Goal: Book appointment/travel/reservation

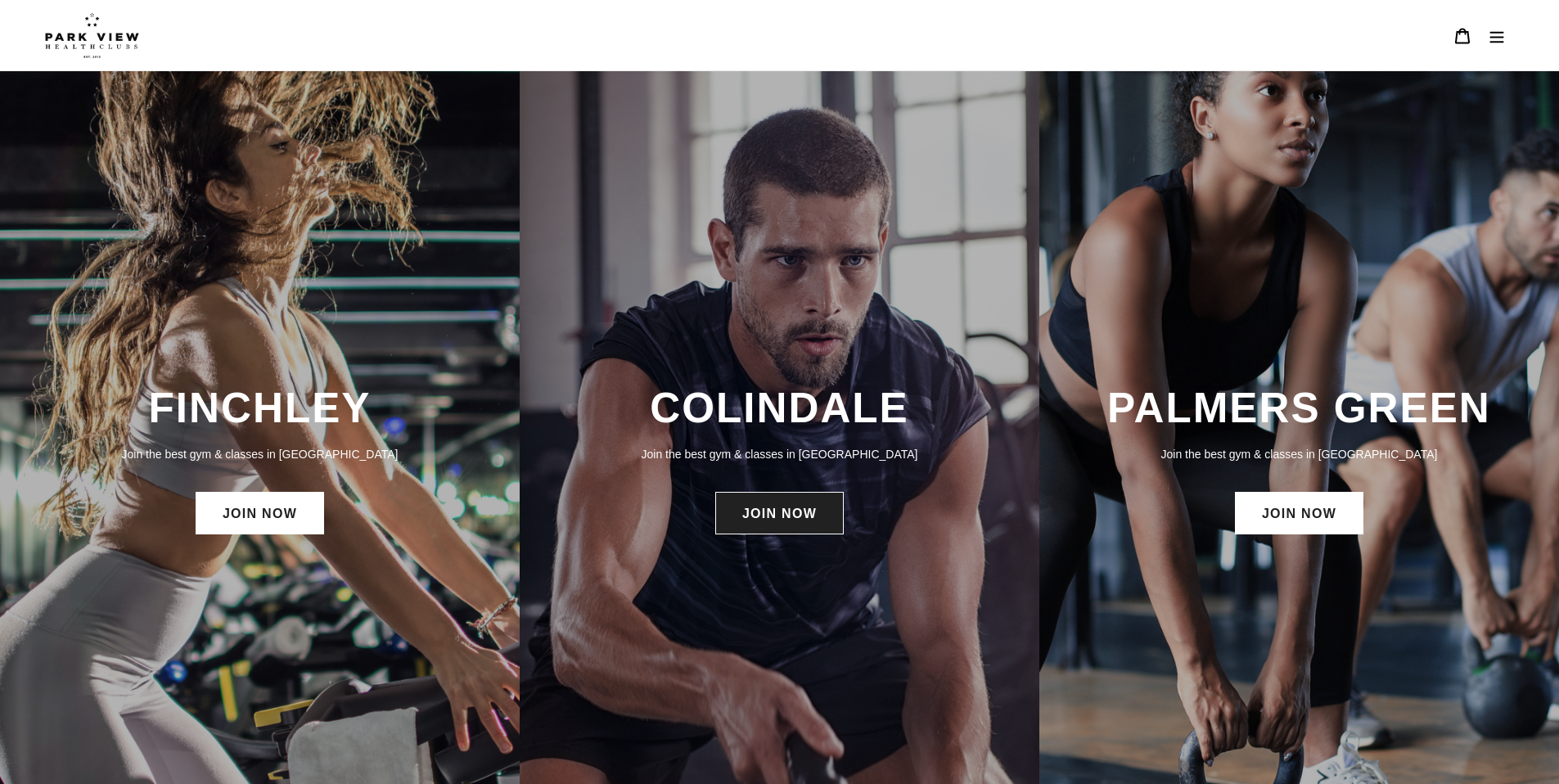
click at [782, 509] on link "JOIN NOW" at bounding box center [780, 513] width 129 height 43
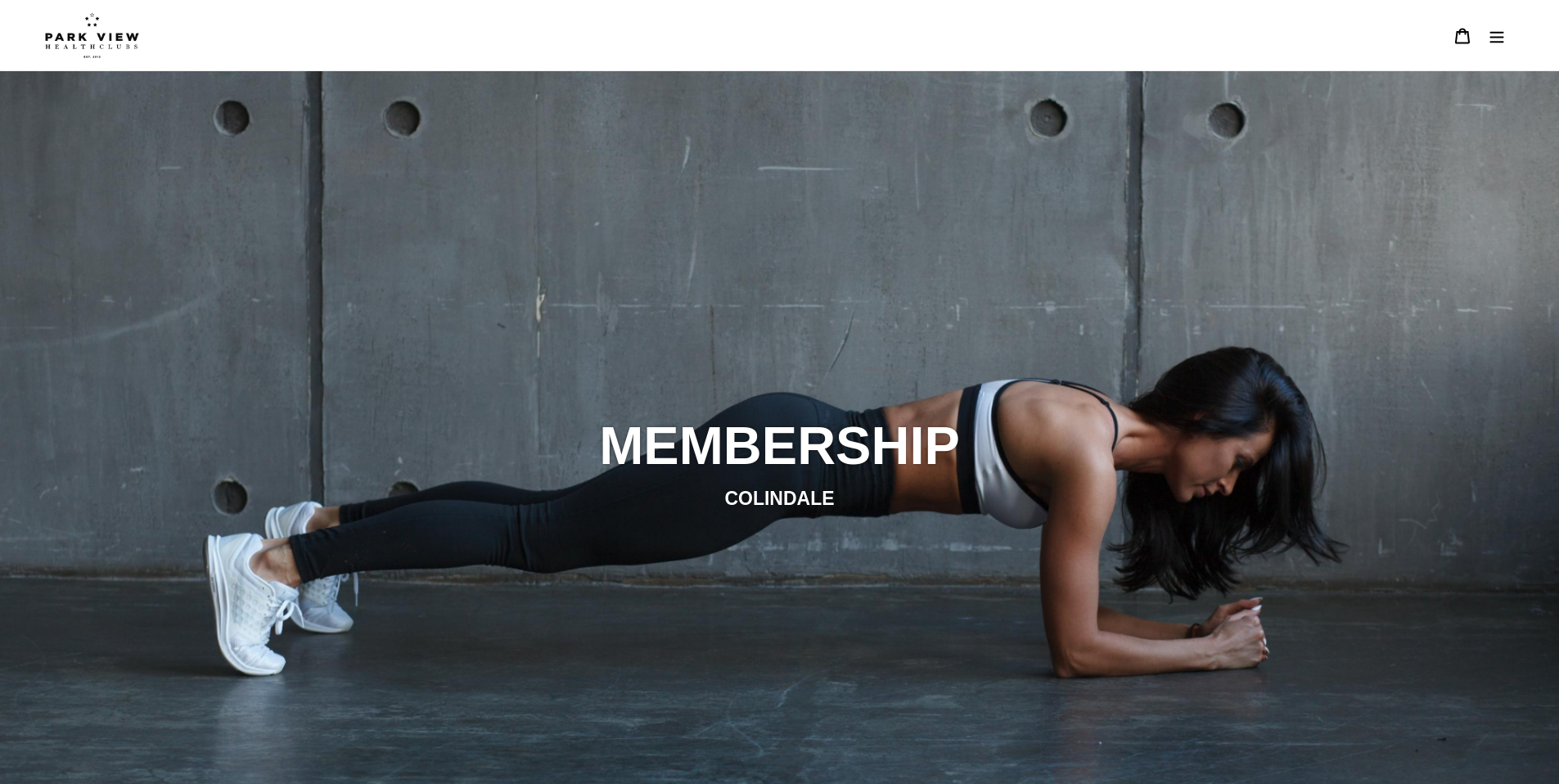
click at [1501, 31] on icon "Menu" at bounding box center [1497, 36] width 17 height 17
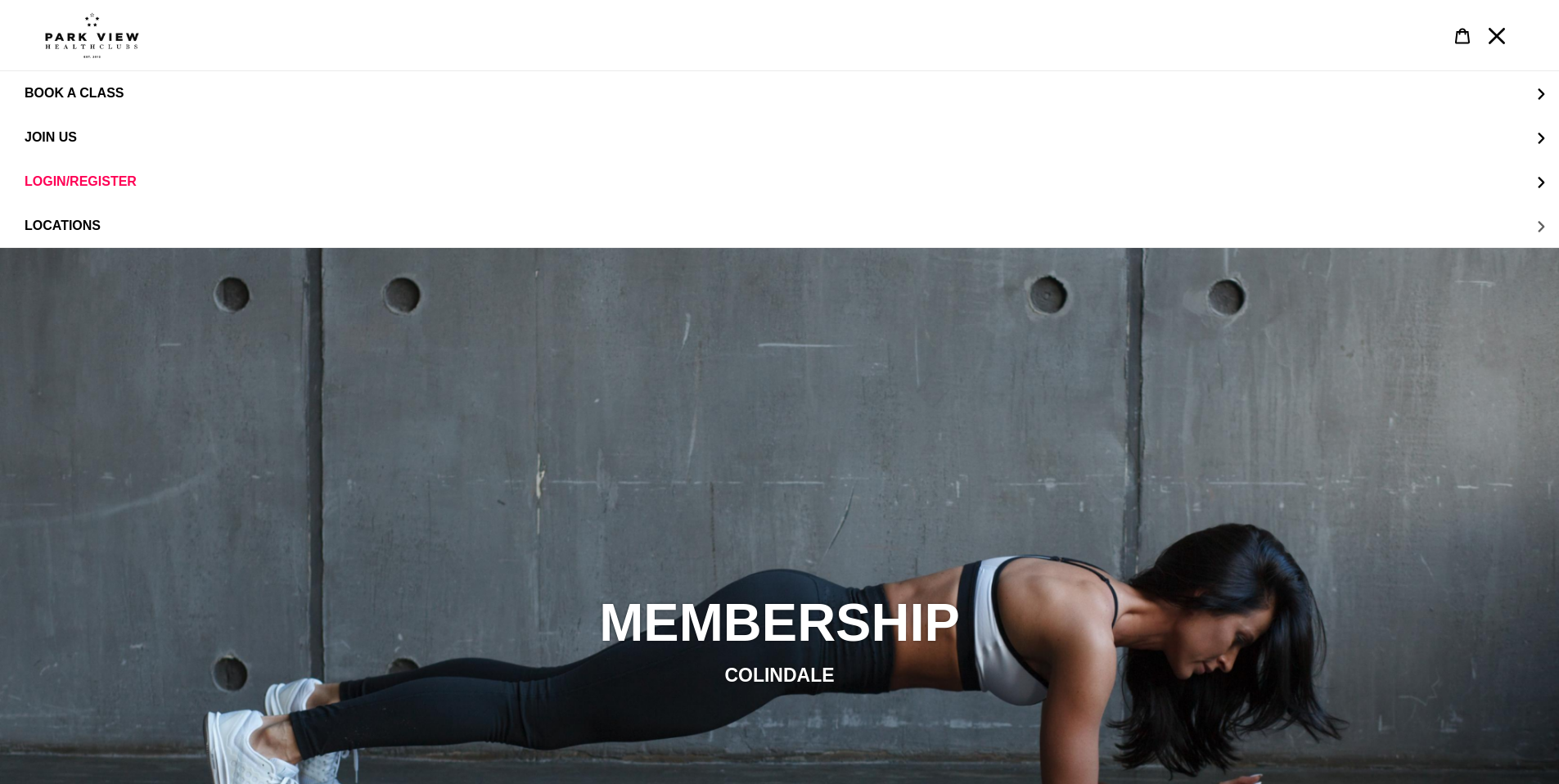
click at [73, 234] on button "LOCATIONS" at bounding box center [779, 225] width 1559 height 44
click at [94, 137] on span "Colindale" at bounding box center [95, 138] width 76 height 15
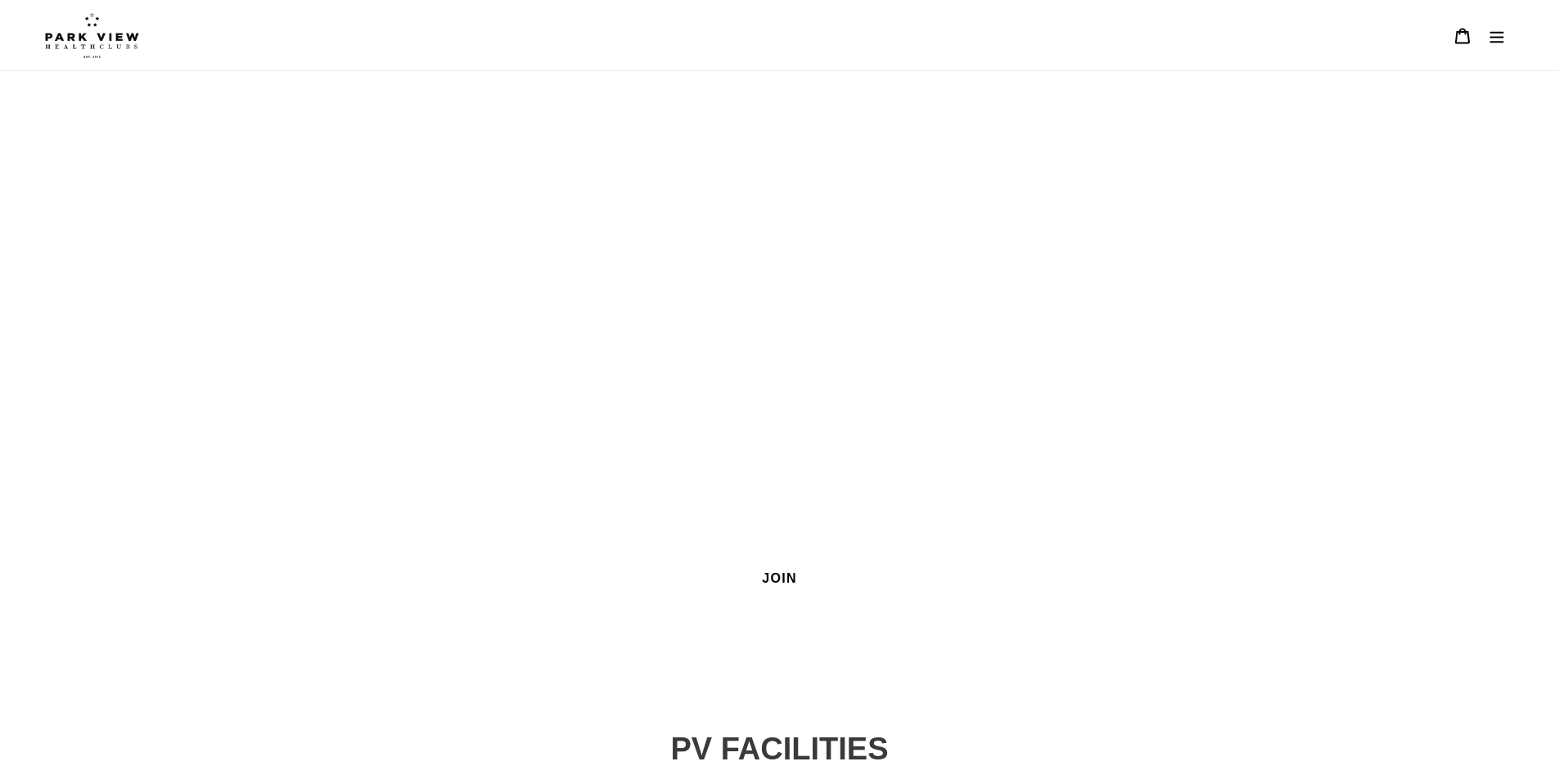
click at [1496, 40] on icon "Menu" at bounding box center [1497, 36] width 17 height 17
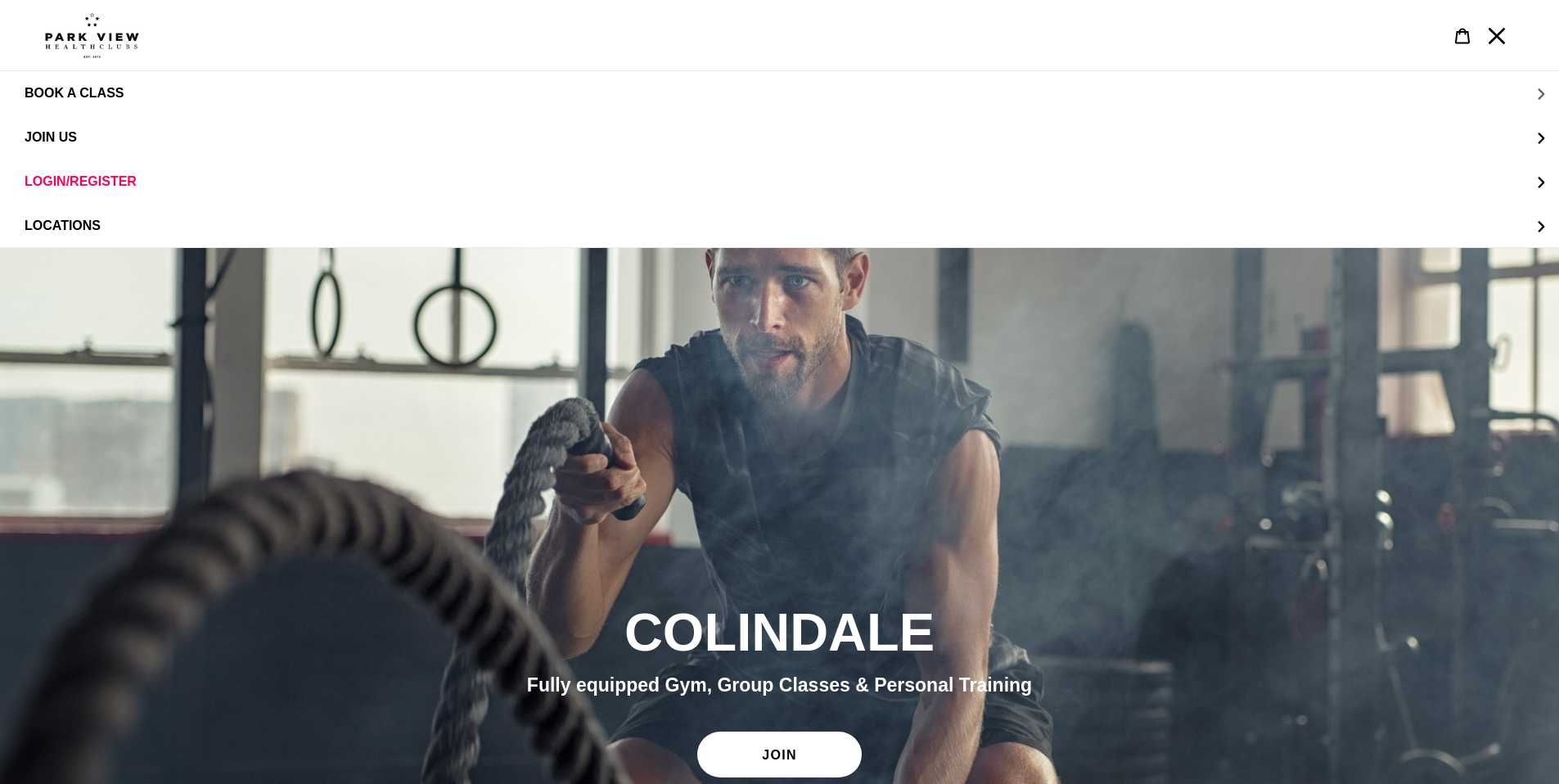
click at [63, 99] on span "BOOK A CLASS" at bounding box center [73, 94] width 99 height 15
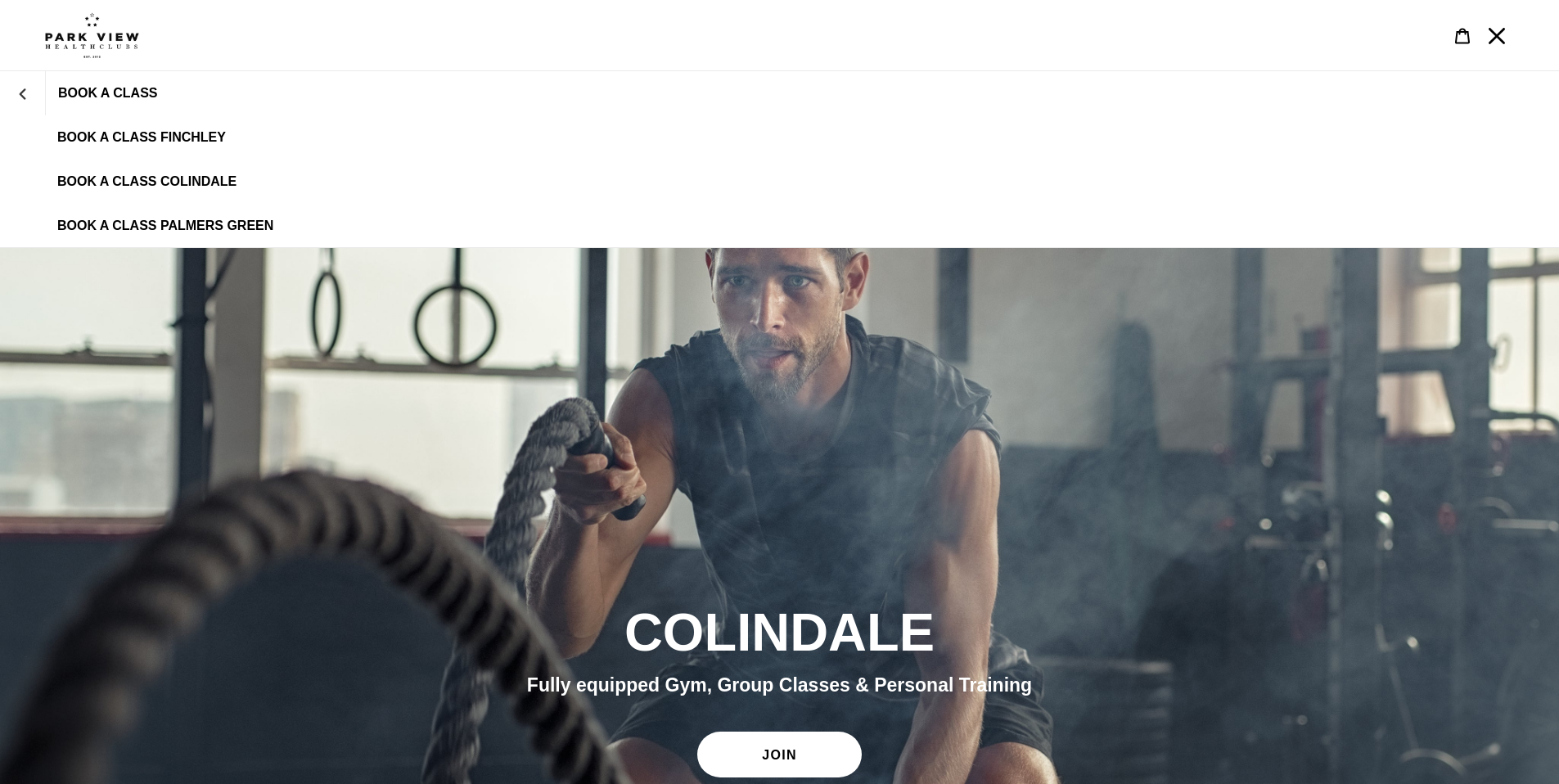
click at [244, 180] on link "BOOK A CLASS COLINDALE" at bounding box center [779, 181] width 1559 height 44
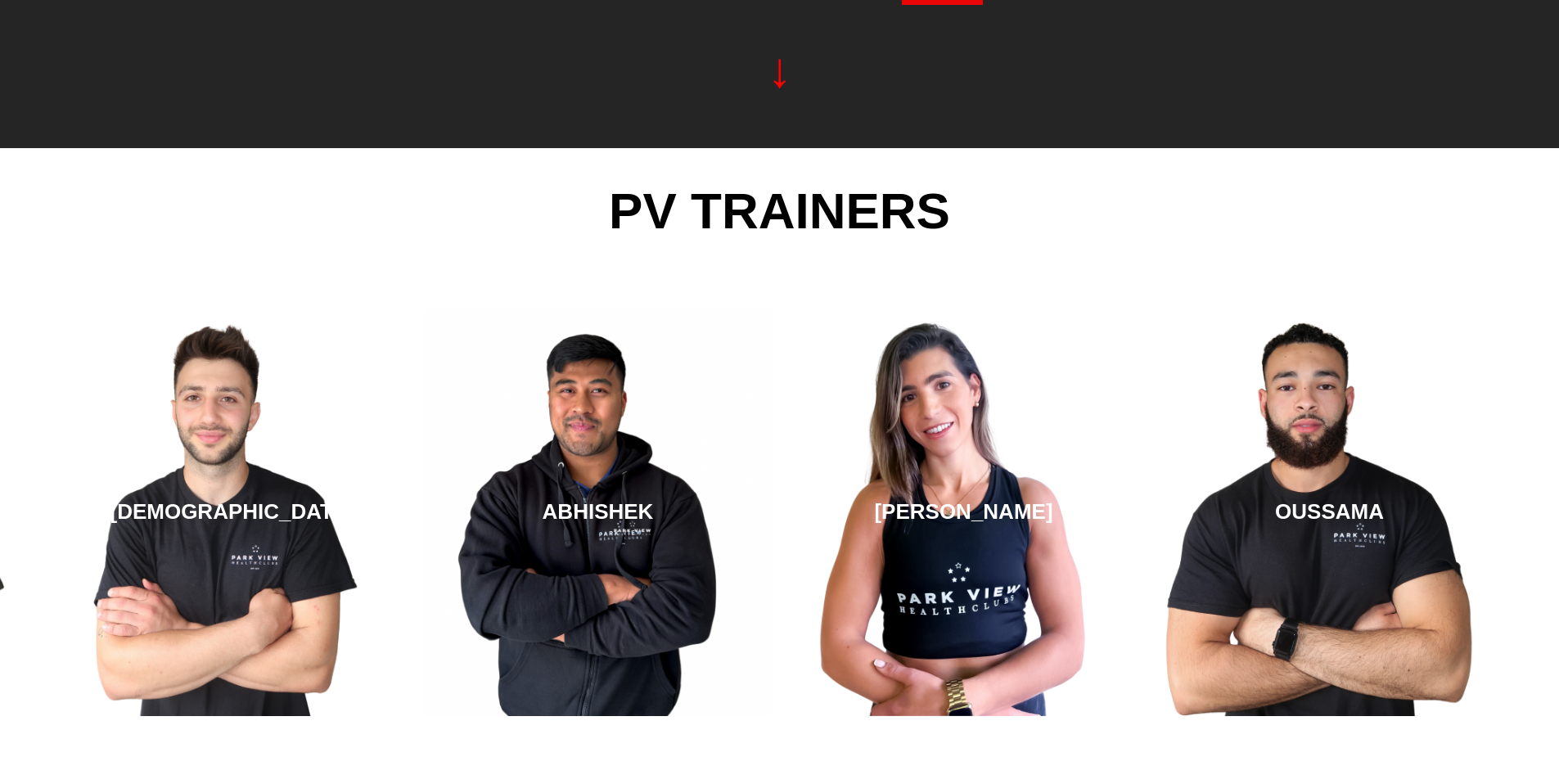
scroll to position [2368, 0]
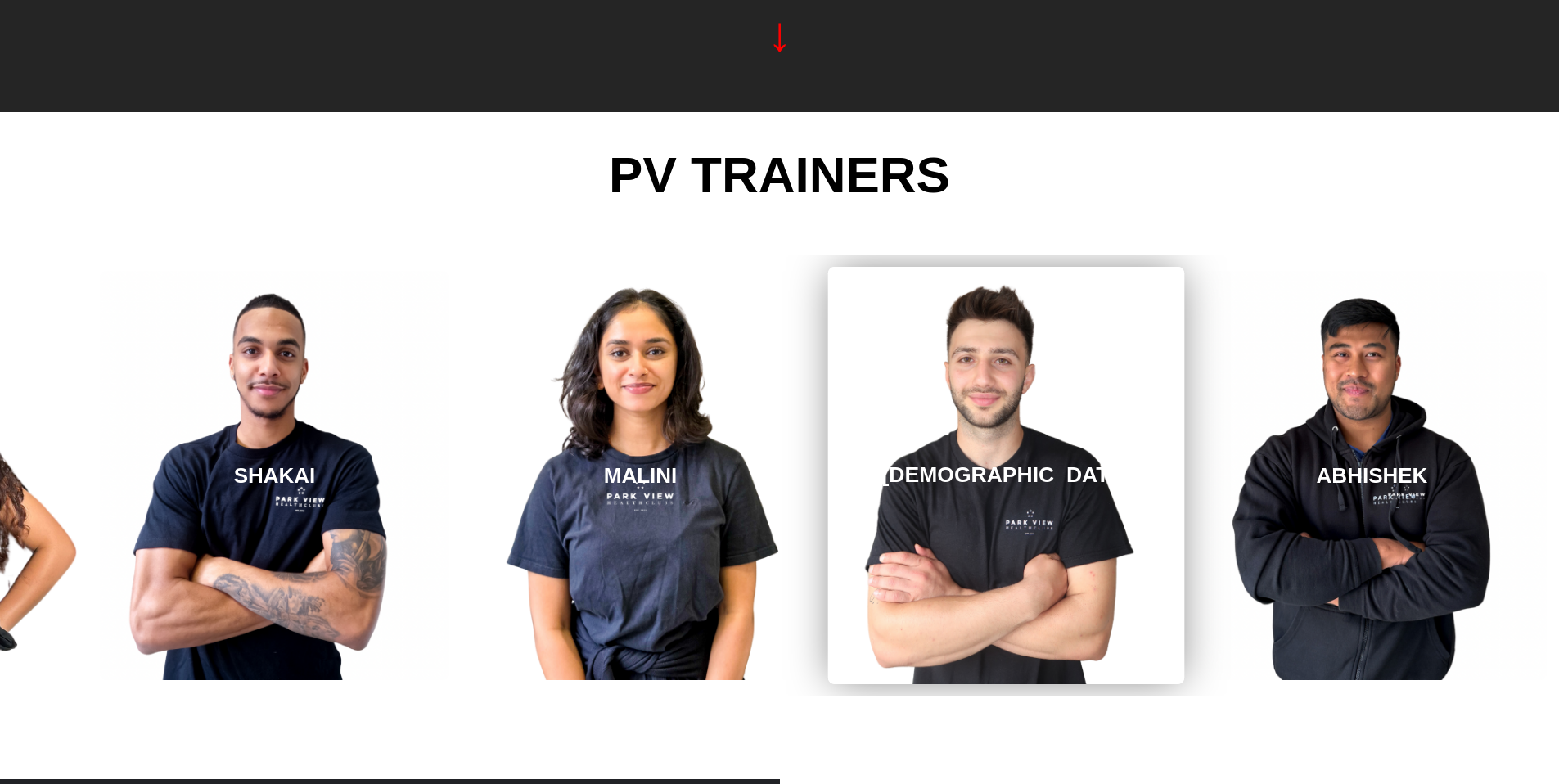
drag, startPoint x: 235, startPoint y: 472, endPoint x: 1043, endPoint y: 514, distance: 809.1
click at [1040, 514] on link "SHAYAN" at bounding box center [1006, 476] width 357 height 417
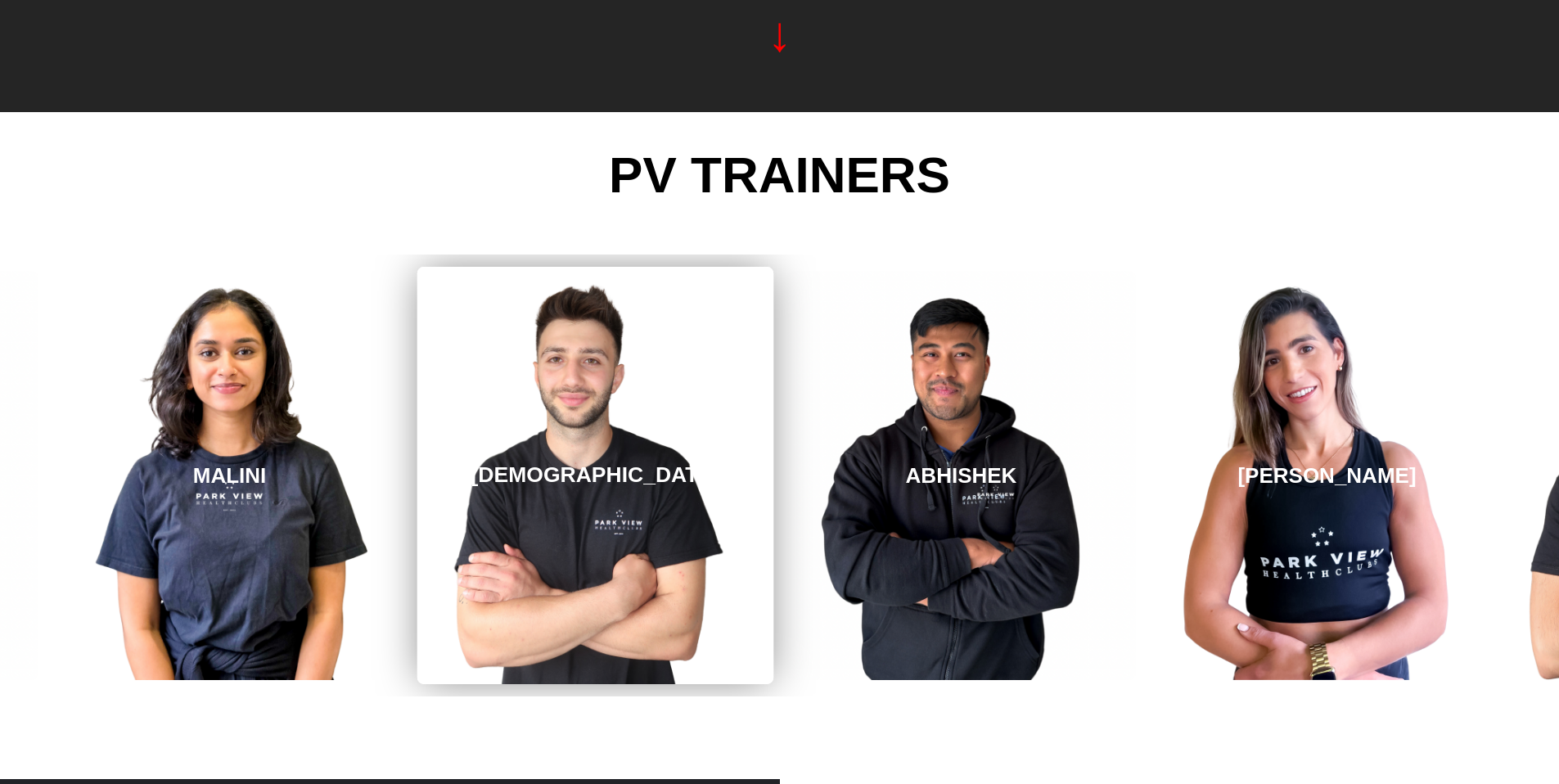
drag, startPoint x: 1169, startPoint y: 498, endPoint x: 449, endPoint y: 464, distance: 720.8
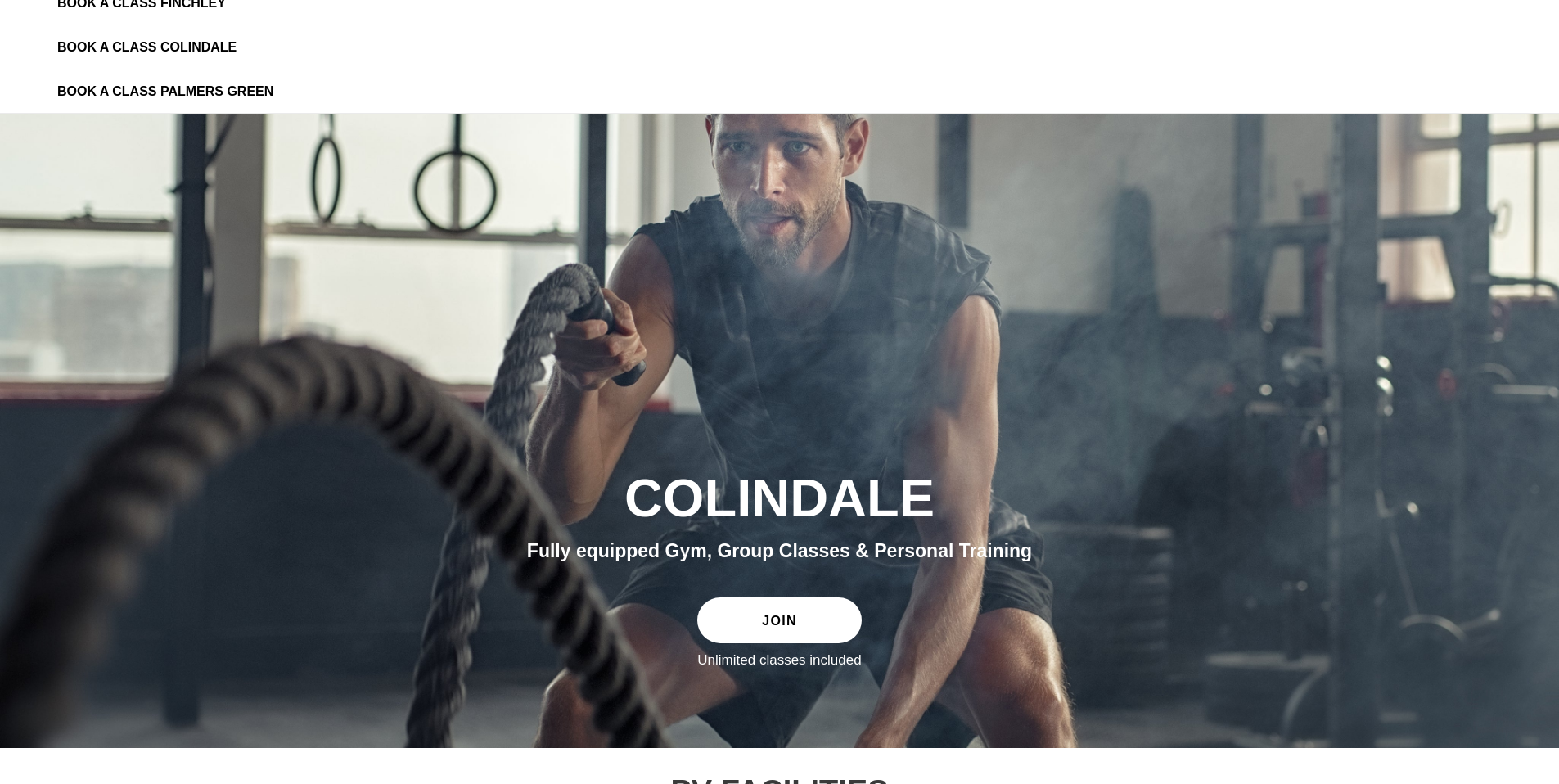
scroll to position [0, 0]
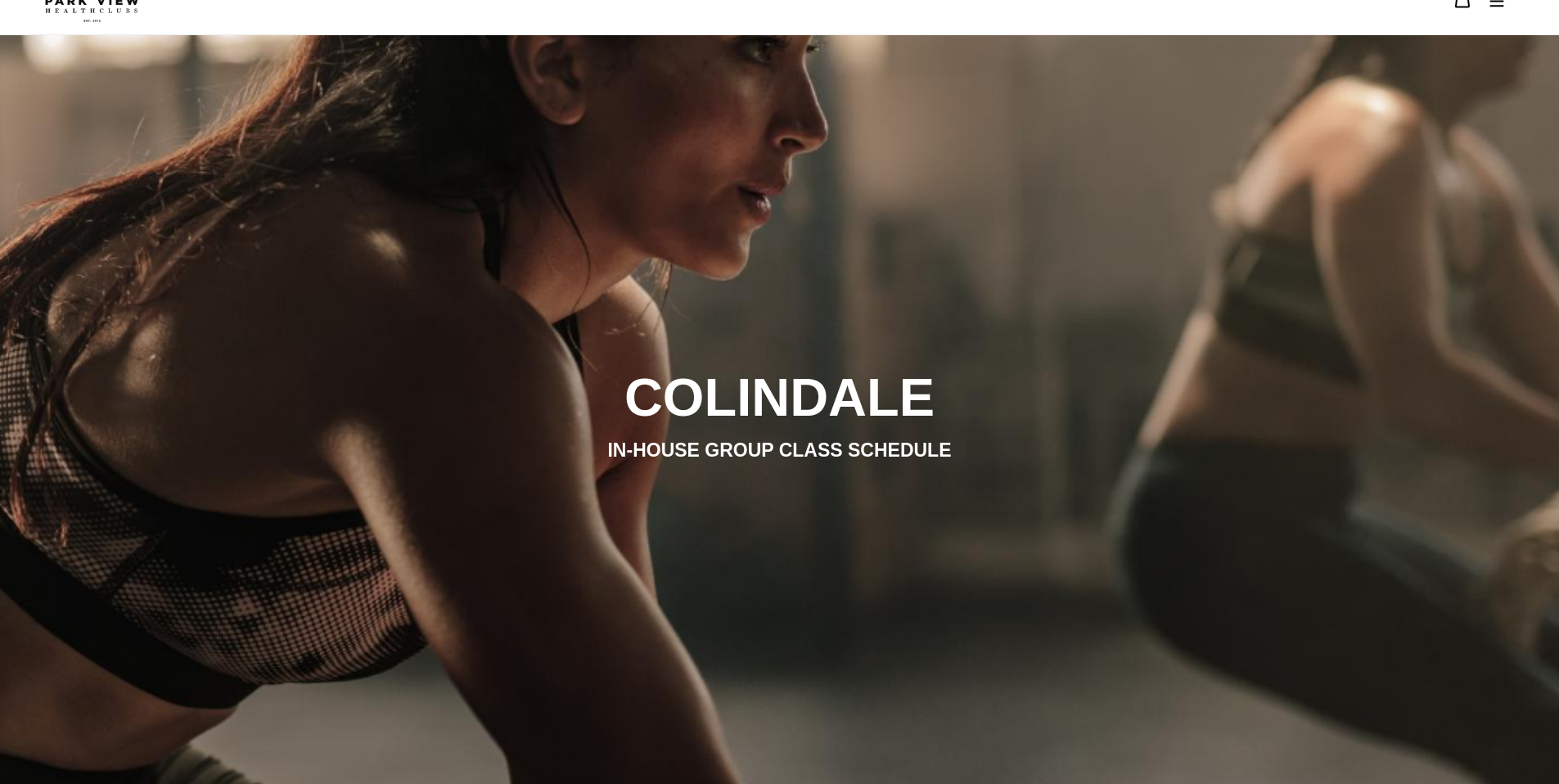
scroll to position [53, 0]
